Goal: Information Seeking & Learning: Understand process/instructions

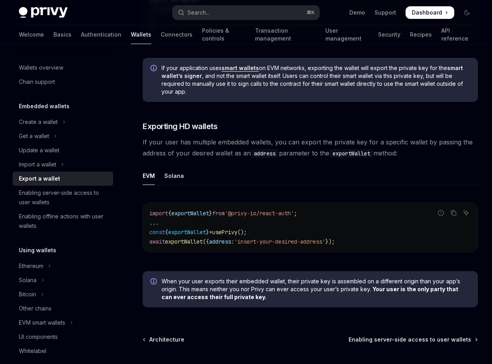
scroll to position [740, 0]
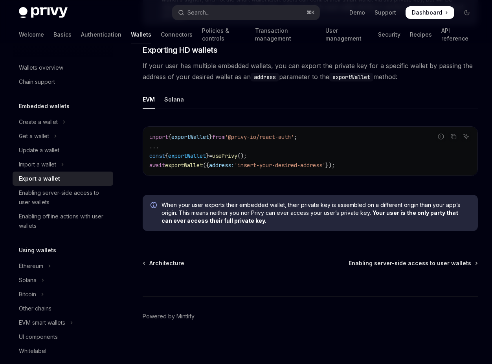
click at [233, 203] on span "When your user exports their embedded wallet, their private key is assembled on…" at bounding box center [316, 213] width 309 height 24
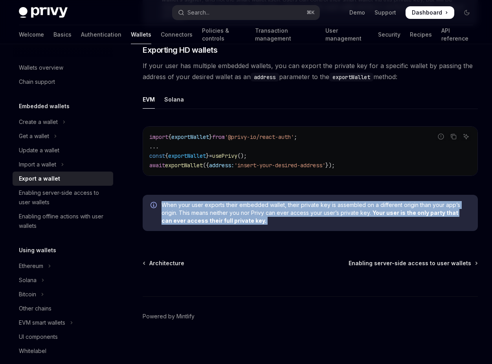
click at [233, 203] on span "When your user exports their embedded wallet, their private key is assembled on…" at bounding box center [316, 213] width 309 height 24
click at [235, 207] on span "When your user exports their embedded wallet, their private key is assembled on…" at bounding box center [316, 213] width 309 height 24
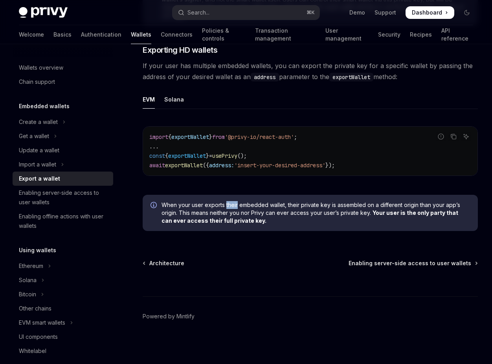
click at [235, 207] on span "When your user exports their embedded wallet, their private key is assembled on…" at bounding box center [316, 213] width 309 height 24
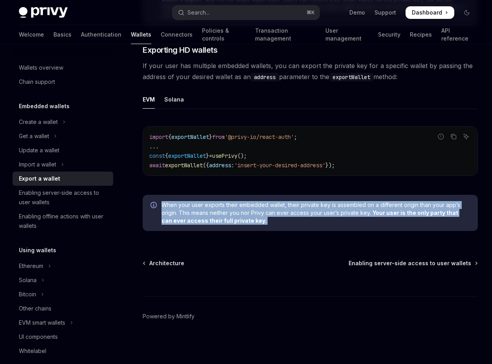
click at [235, 207] on span "When your user exports their embedded wallet, their private key is assembled on…" at bounding box center [316, 213] width 309 height 24
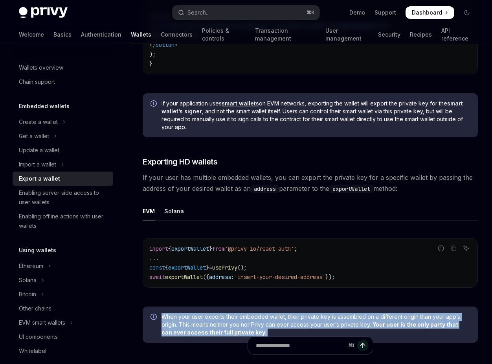
scroll to position [646, 0]
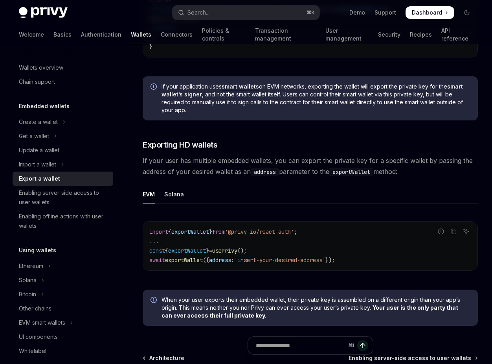
click at [234, 258] on span "address:" at bounding box center [221, 259] width 25 height 7
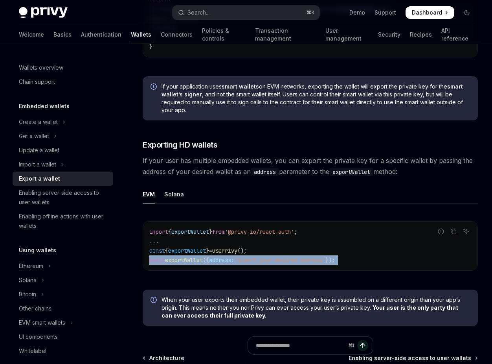
click at [234, 258] on span "address:" at bounding box center [221, 259] width 25 height 7
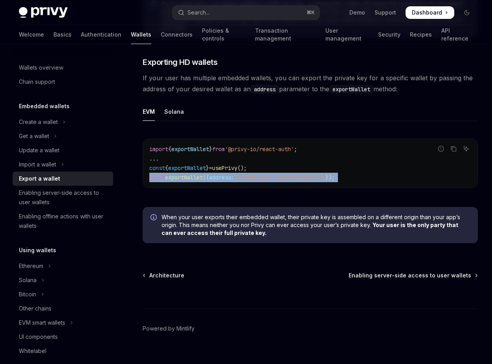
scroll to position [729, 0]
